Goal: Transaction & Acquisition: Download file/media

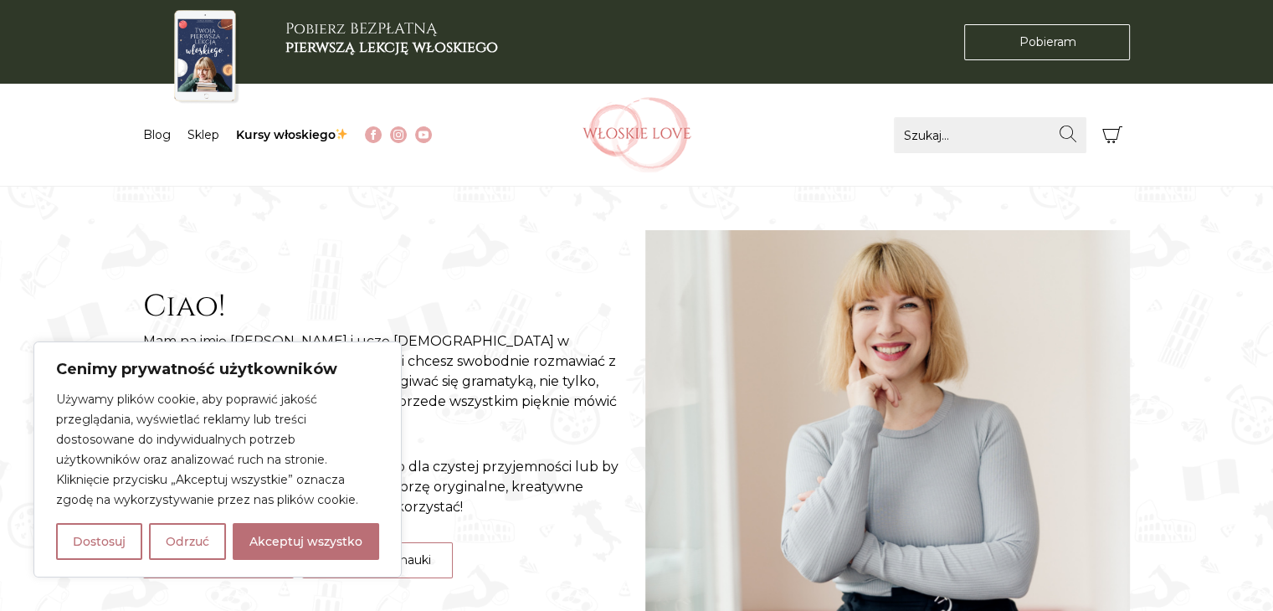
drag, startPoint x: 289, startPoint y: 535, endPoint x: 279, endPoint y: 383, distance: 151.8
click at [289, 535] on button "Akceptuj wszystko" at bounding box center [306, 541] width 146 height 37
checkbox input "true"
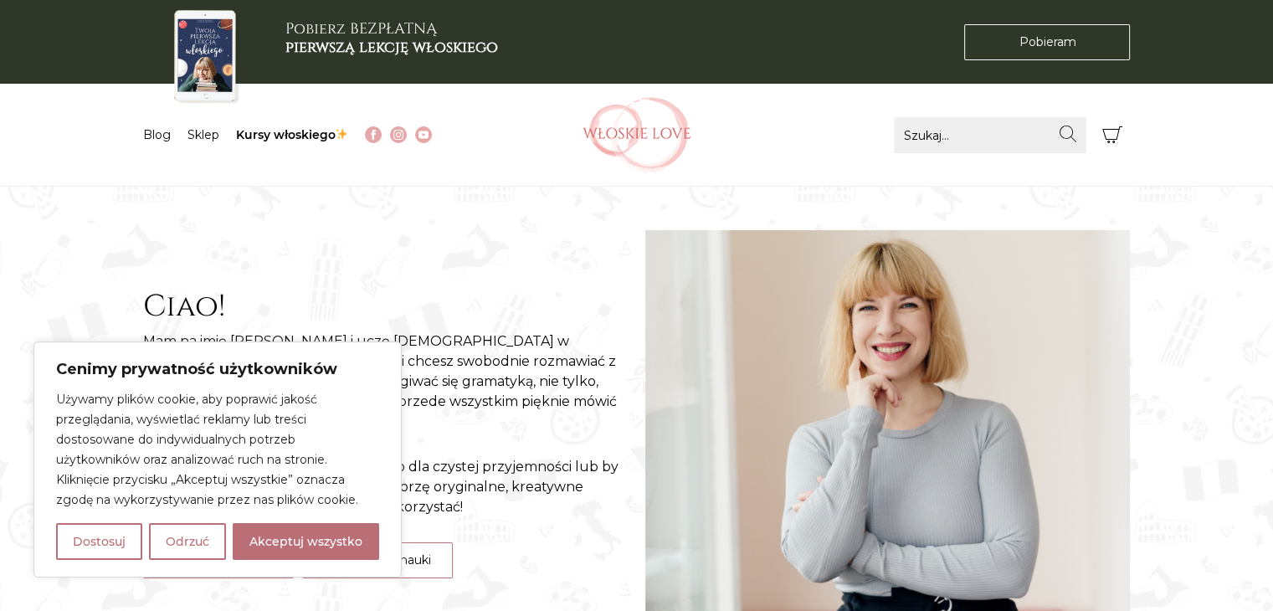
checkbox input "true"
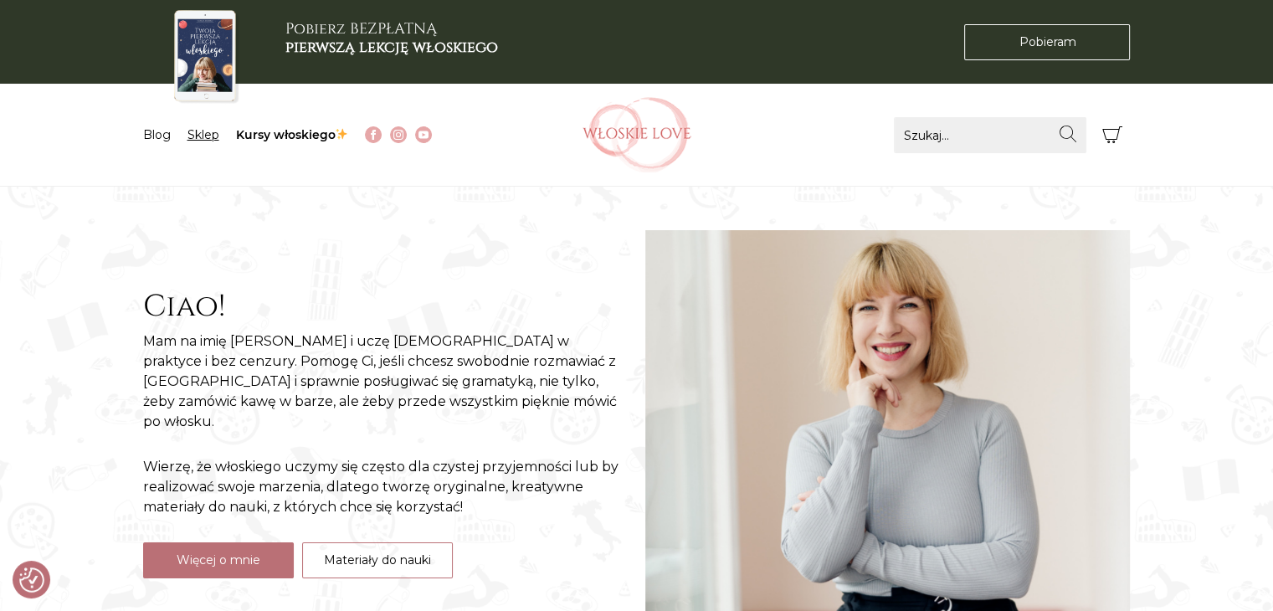
click at [205, 134] on link "Sklep" at bounding box center [203, 134] width 32 height 15
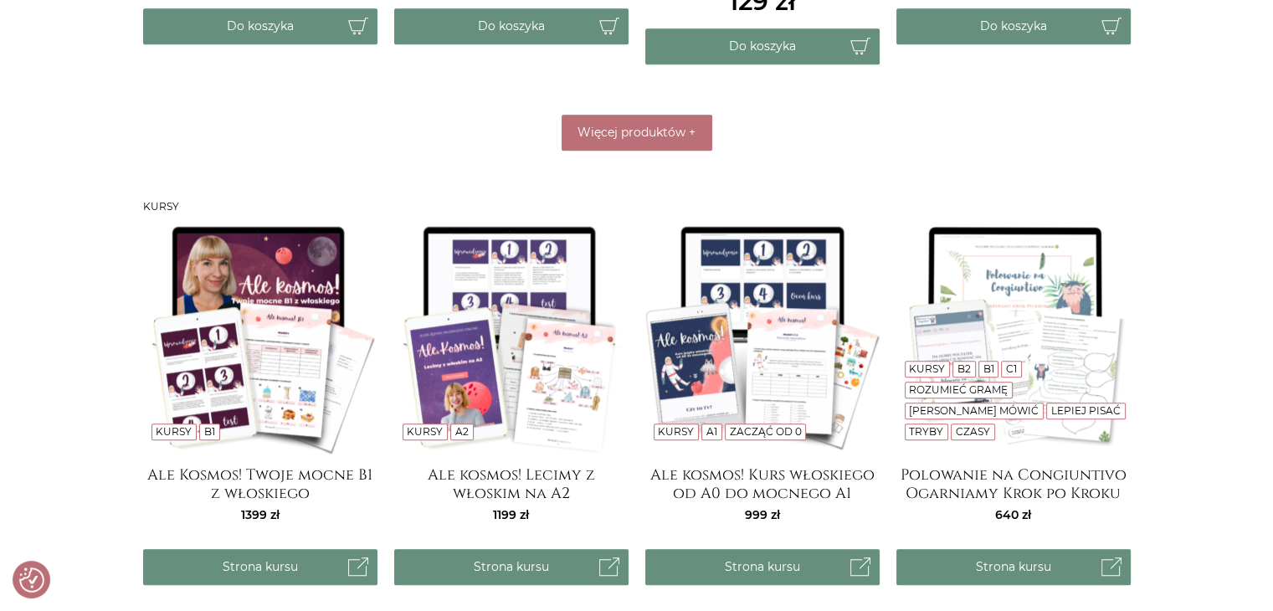
scroll to position [1339, 0]
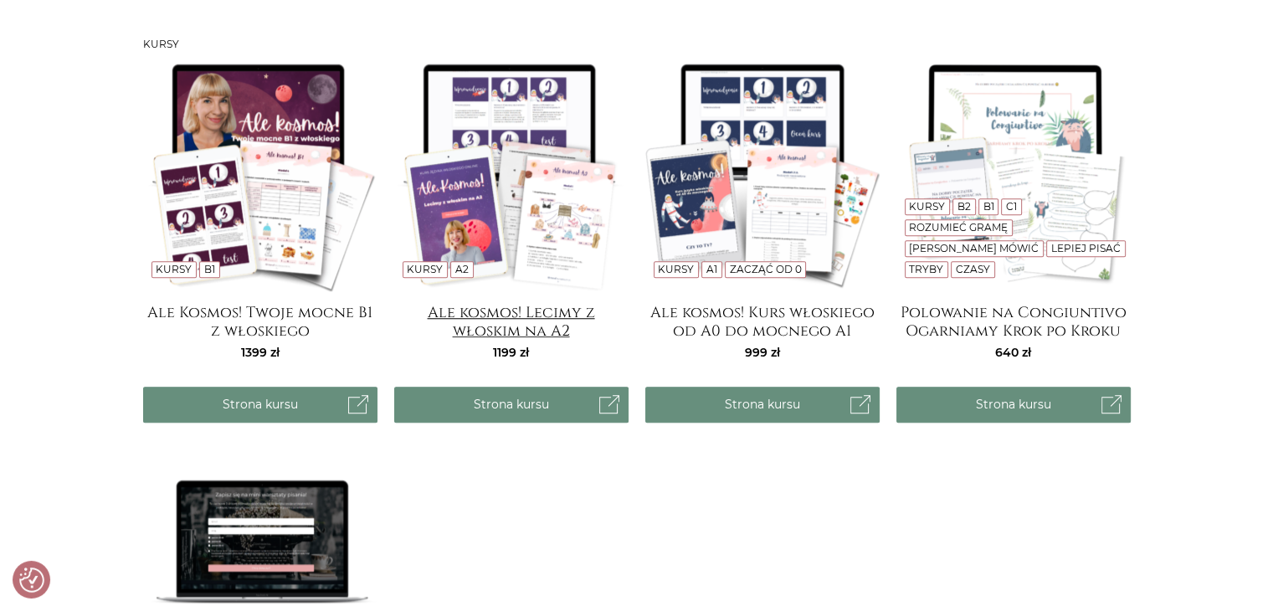
click at [521, 325] on h4 "Ale kosmos! Lecimy z włoskim na A2" at bounding box center [511, 320] width 234 height 33
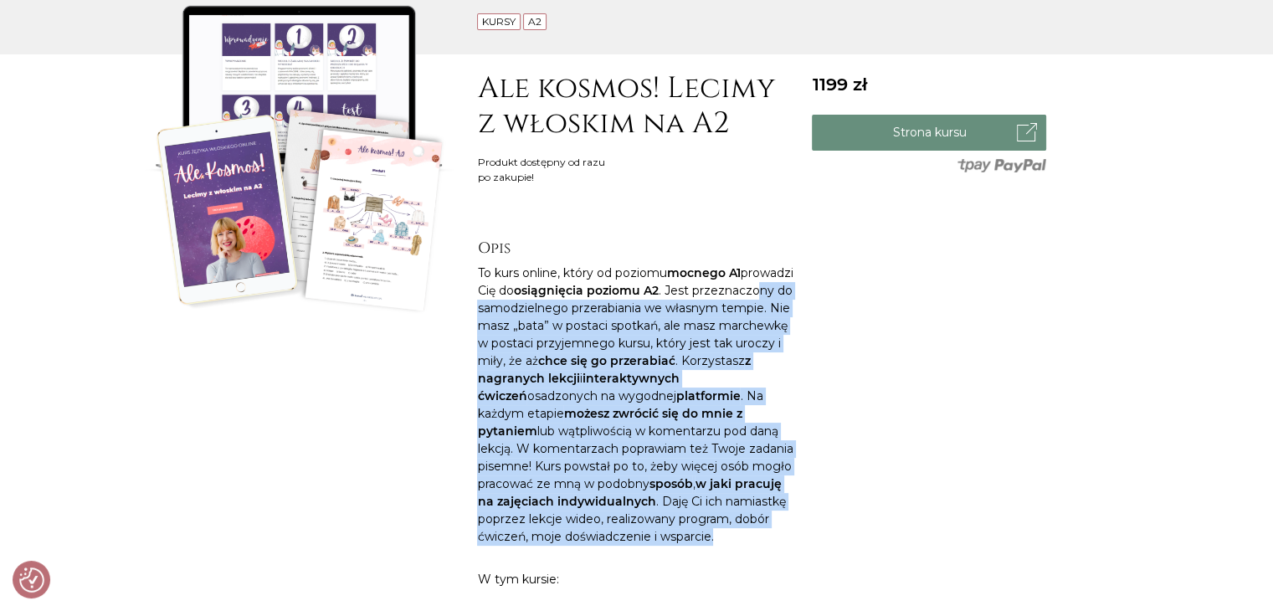
drag, startPoint x: 542, startPoint y: 300, endPoint x: 756, endPoint y: 547, distance: 327.4
click at [756, 546] on p "To kurs online, który od poziomu mocnego A1 prowadzi Cię do osiągnięcia poziomu…" at bounding box center [636, 404] width 318 height 281
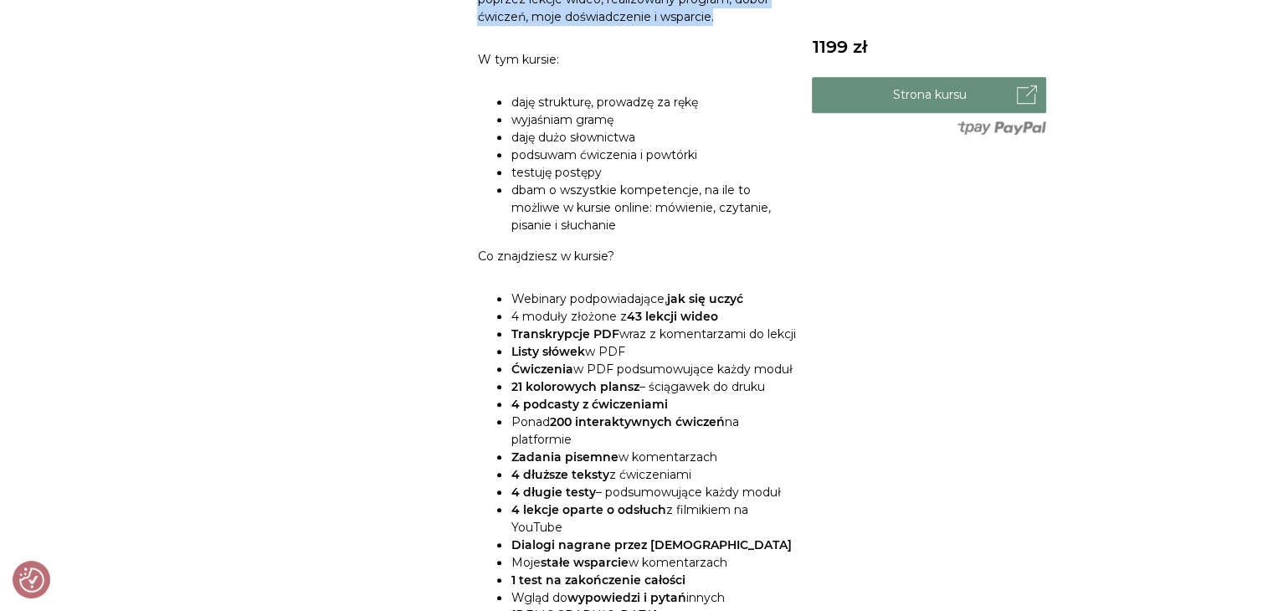
scroll to position [837, 0]
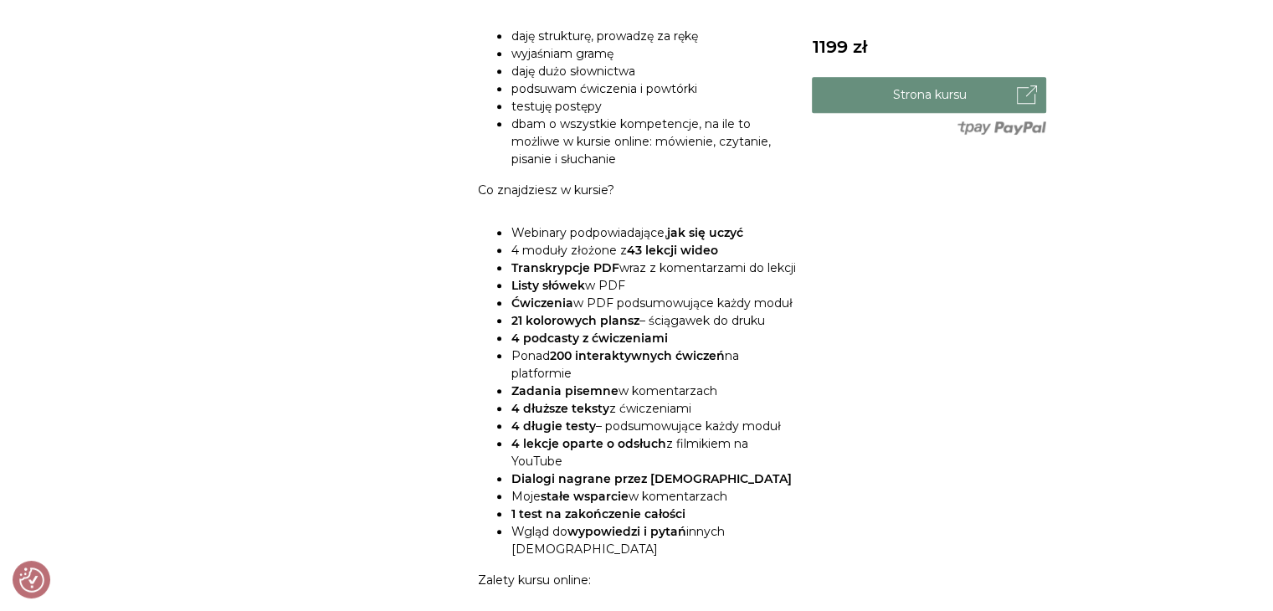
drag, startPoint x: 601, startPoint y: 250, endPoint x: 755, endPoint y: 476, distance: 273.4
click at [756, 484] on ul "Webinary podpowiadające, jak się uczyć 4 moduły złożone z 43 lekcji wideo Trans…" at bounding box center [636, 391] width 318 height 334
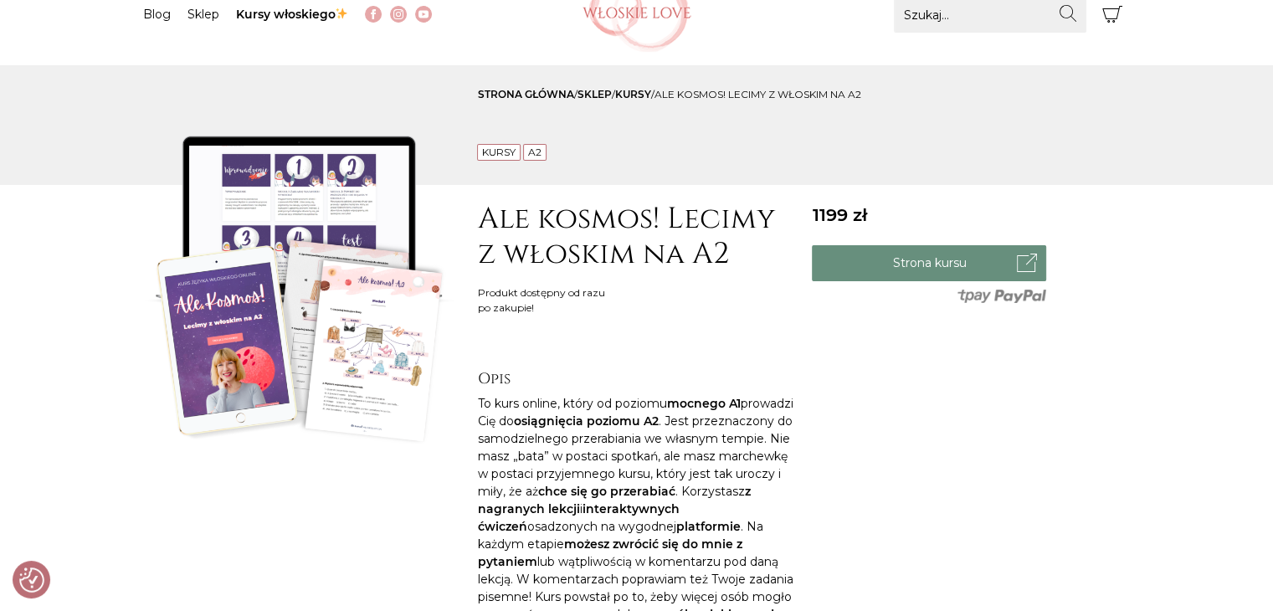
scroll to position [0, 0]
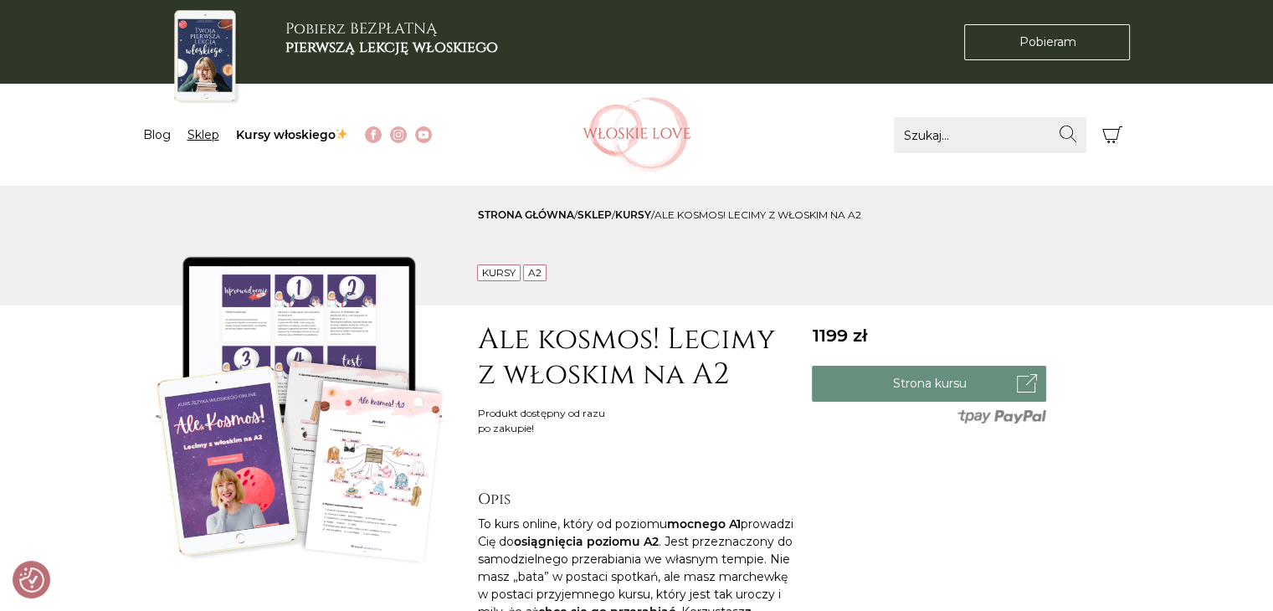
click at [197, 131] on link "Sklep" at bounding box center [203, 134] width 32 height 15
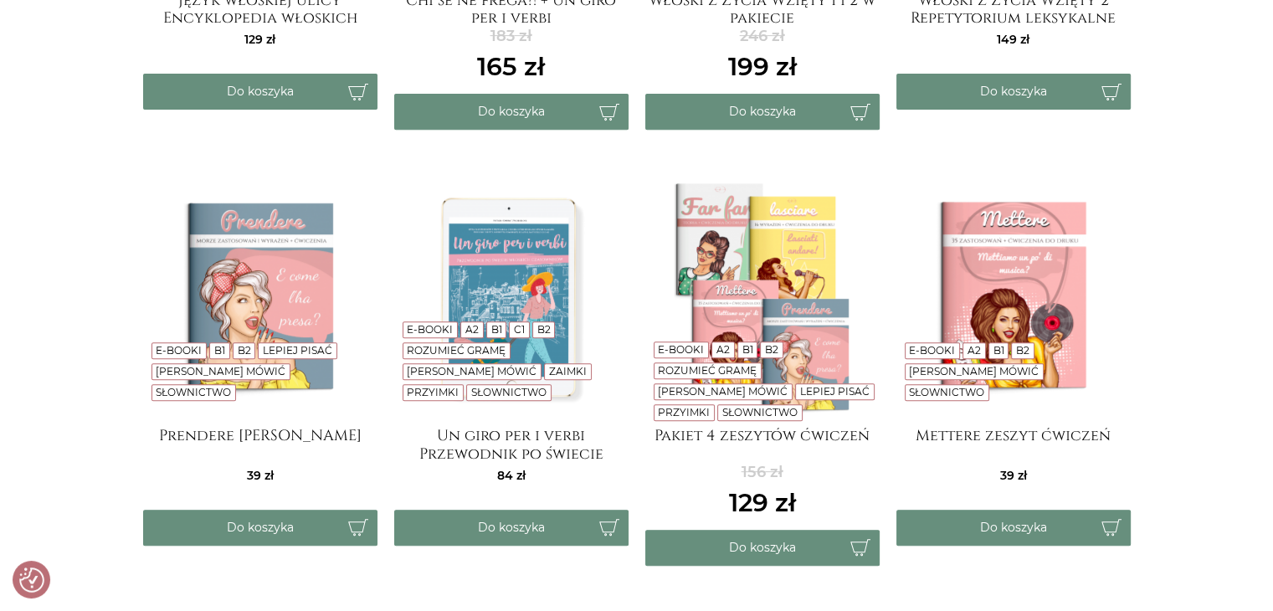
scroll to position [837, 0]
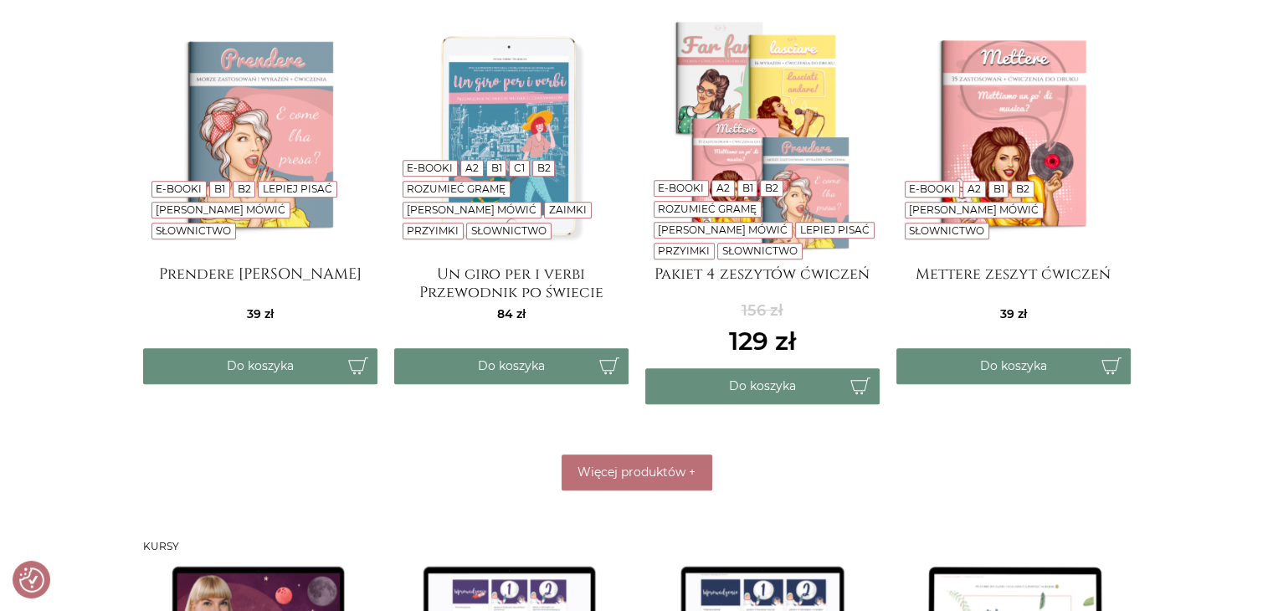
click at [673, 469] on span "Więcej produktów" at bounding box center [631, 471] width 108 height 15
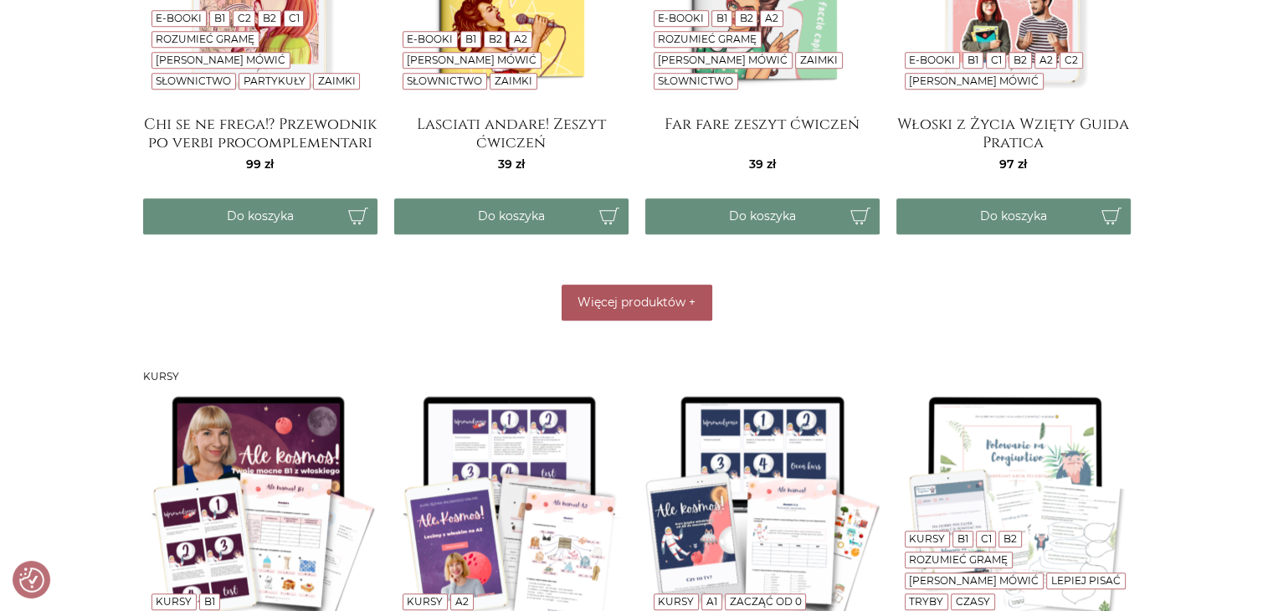
scroll to position [1088, 0]
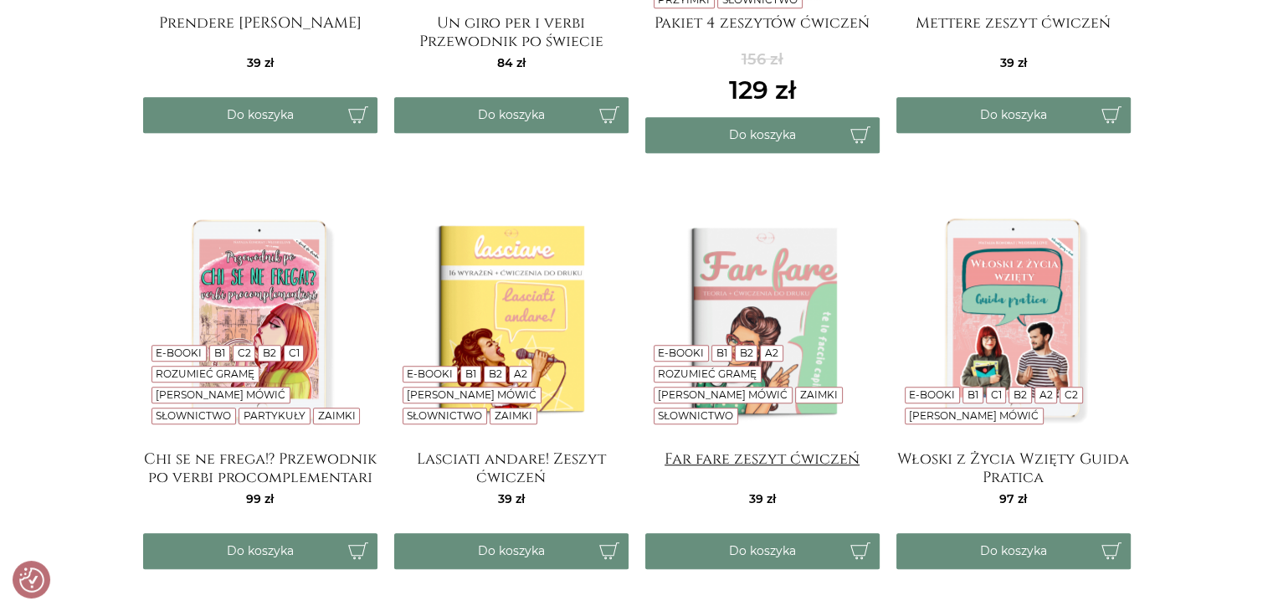
click at [688, 460] on h4 "Far fare zeszyt ćwiczeń" at bounding box center [762, 466] width 234 height 33
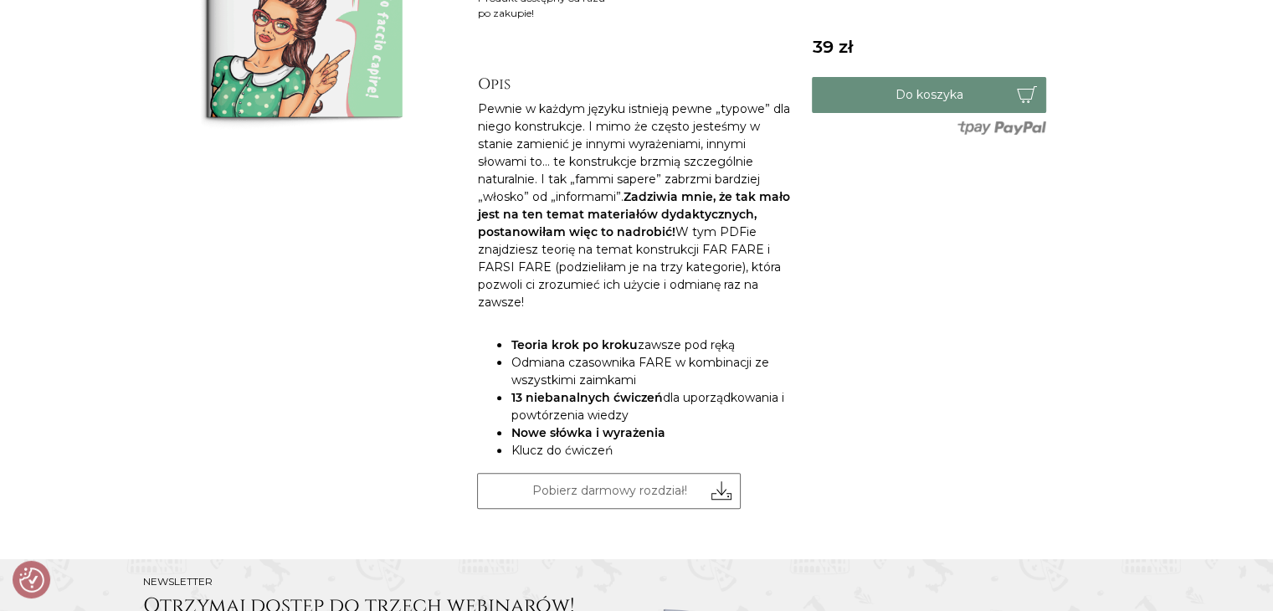
scroll to position [418, 0]
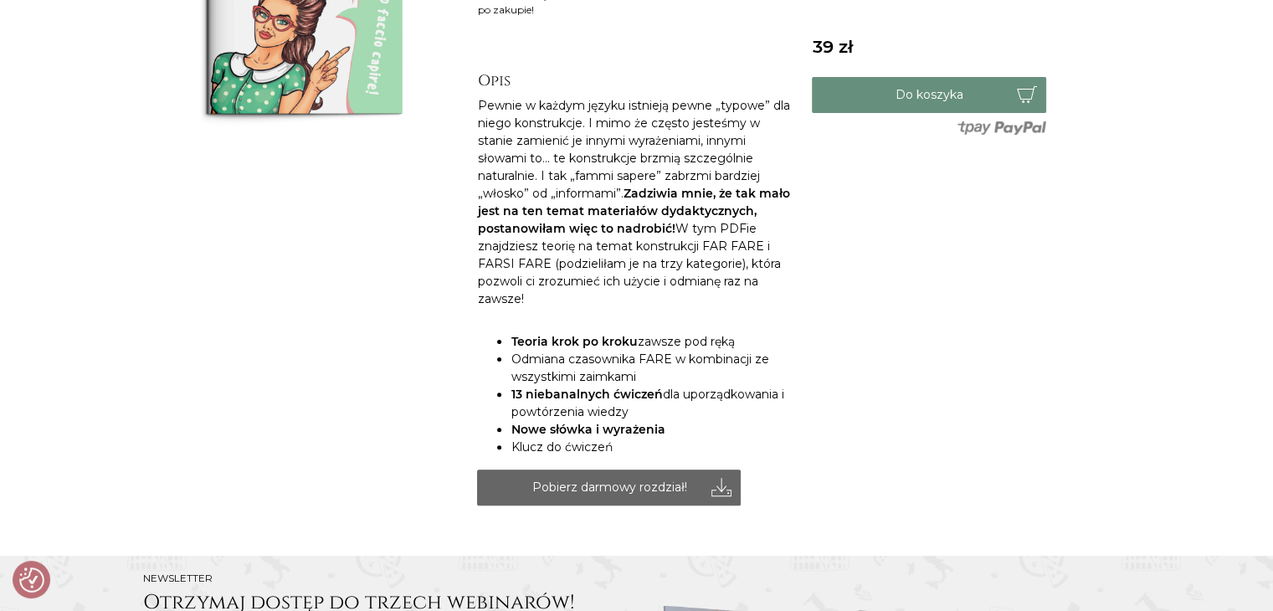
click at [643, 472] on link "Pobierz darmowy rozdział!" at bounding box center [609, 487] width 264 height 36
